Goal: Navigation & Orientation: Go to known website

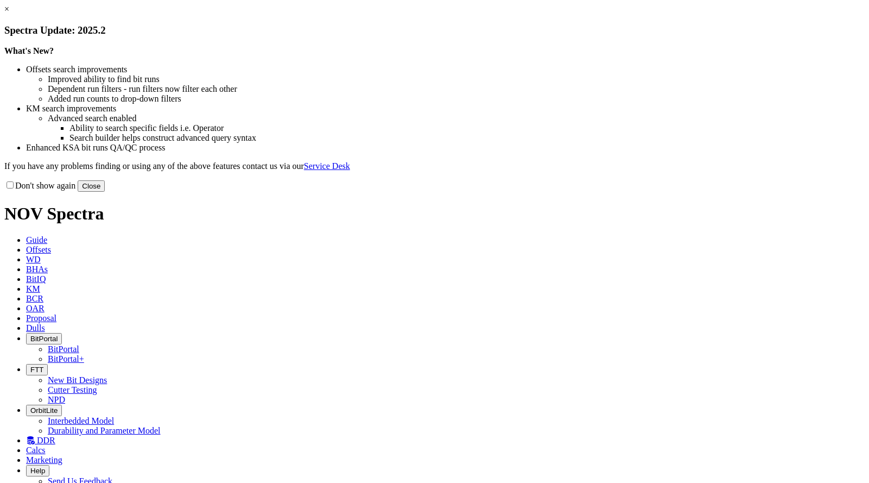
drag, startPoint x: 662, startPoint y: 299, endPoint x: 654, endPoint y: 274, distance: 25.7
click at [105, 192] on button "Close" at bounding box center [91, 185] width 27 height 11
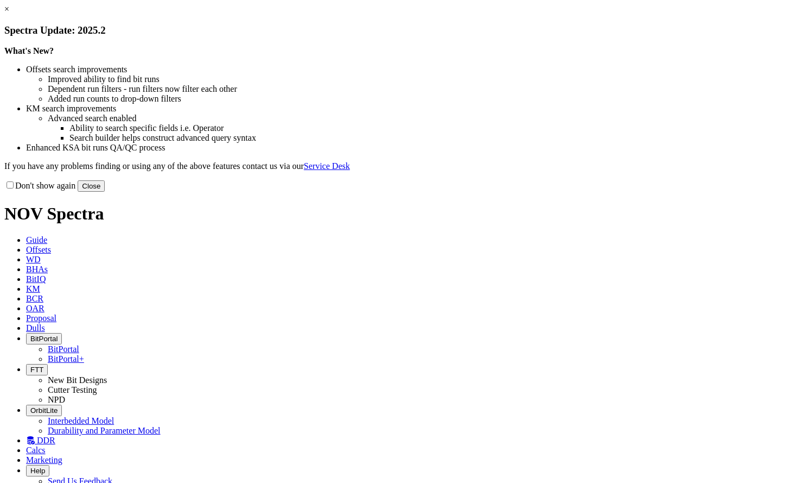
click at [105, 192] on button "Close" at bounding box center [91, 185] width 27 height 11
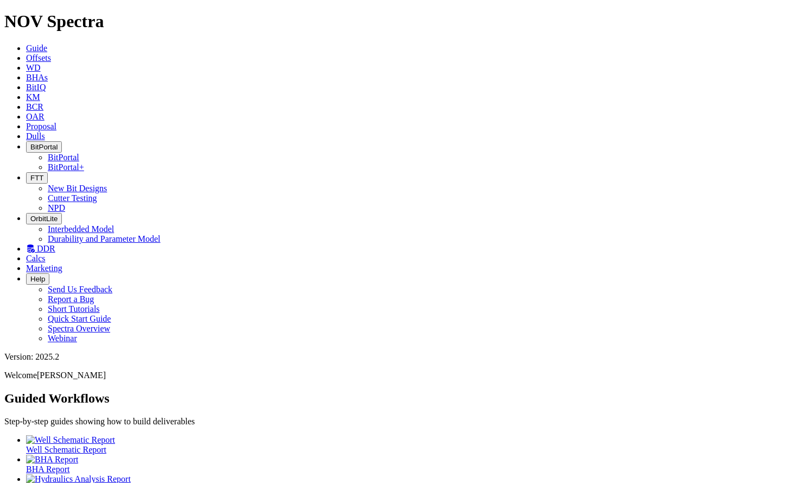
click at [58, 143] on span "BitPortal" at bounding box center [43, 147] width 27 height 8
click at [79, 153] on link "BitPortal" at bounding box center [63, 157] width 31 height 9
